Goal: Navigation & Orientation: Find specific page/section

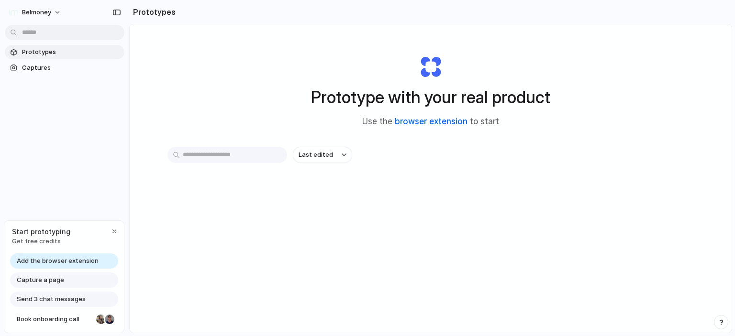
click at [435, 124] on link "browser extension" at bounding box center [431, 122] width 73 height 10
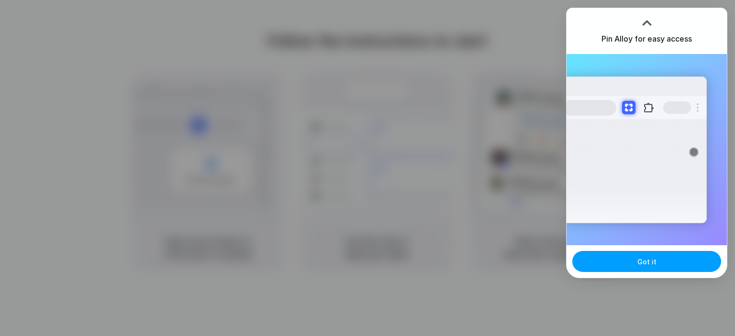
click at [653, 264] on span "Got it" at bounding box center [646, 262] width 19 height 10
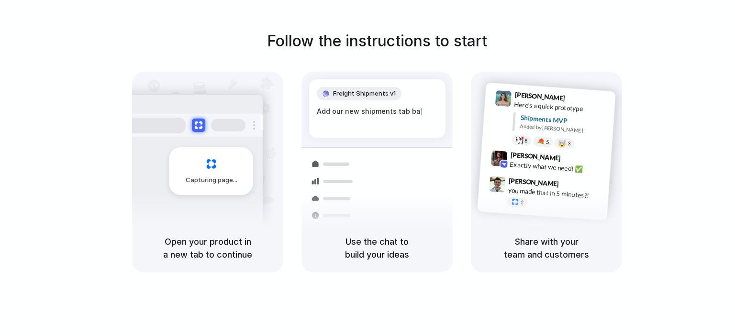
click at [369, 112] on div "Add our new shipments tab ba |" at bounding box center [377, 111] width 121 height 11
